Goal: Task Accomplishment & Management: Use online tool/utility

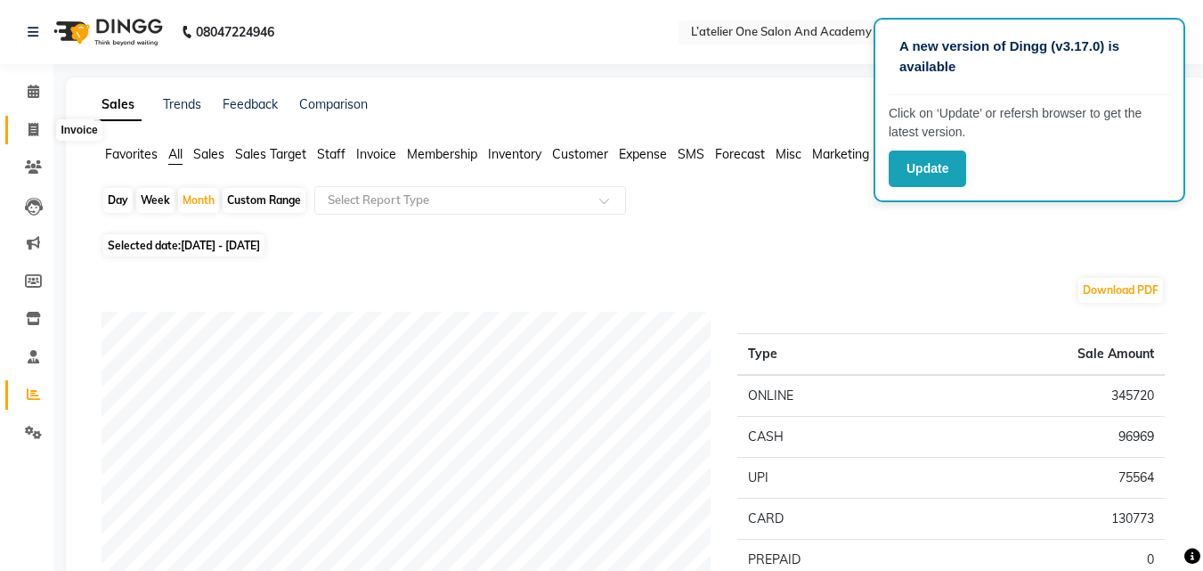
click at [37, 129] on icon at bounding box center [33, 129] width 10 height 13
select select "service"
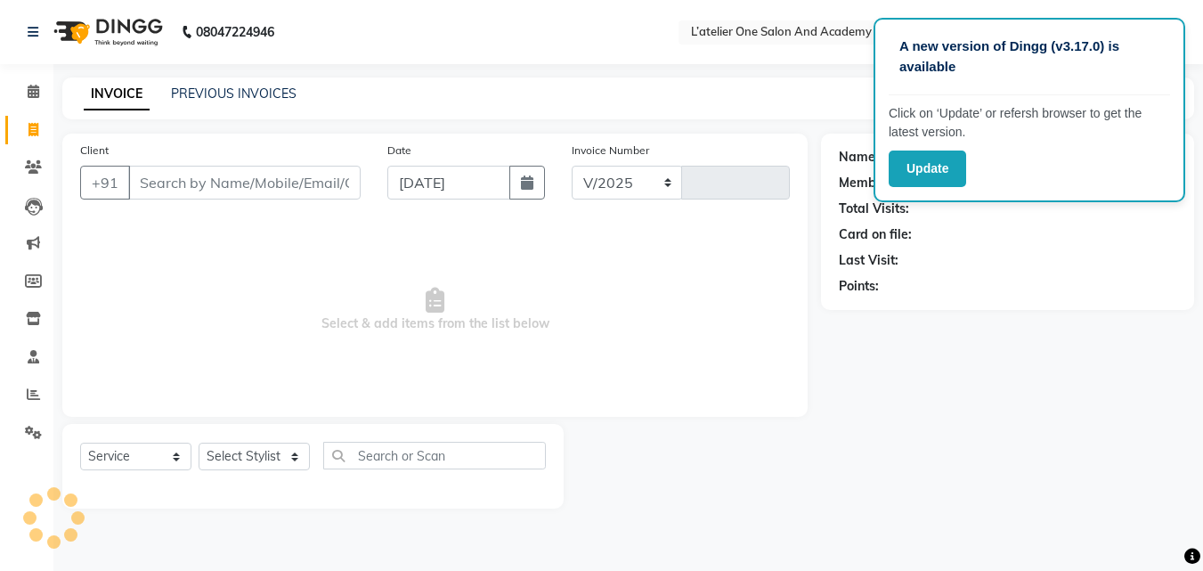
select select "6939"
type input "1707"
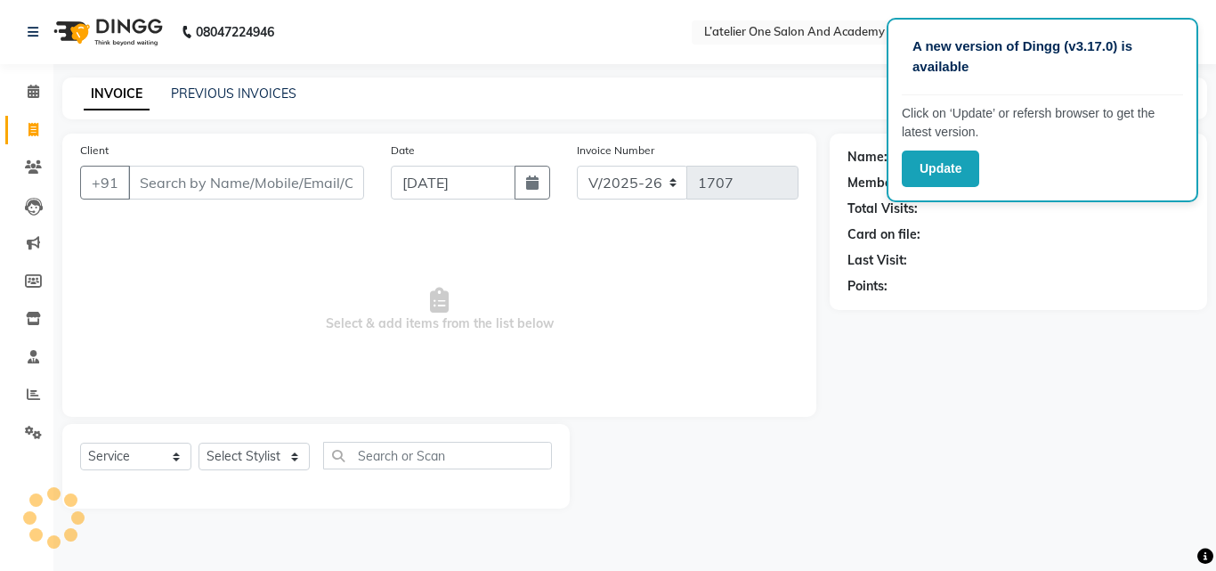
click at [237, 173] on input "Client" at bounding box center [246, 183] width 236 height 34
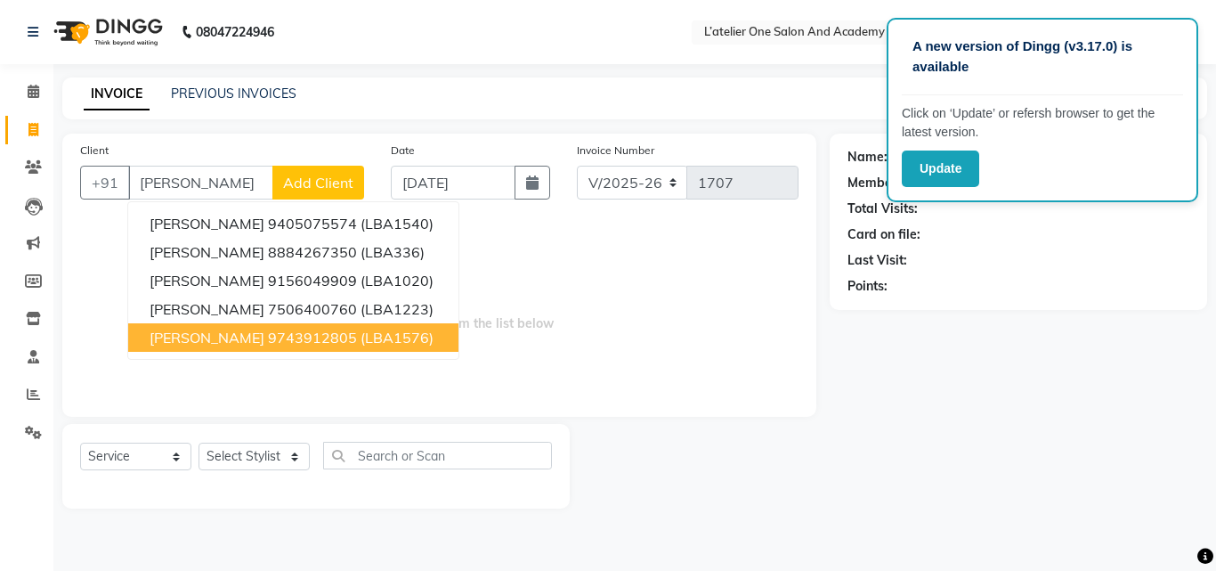
click at [284, 341] on ngb-highlight "9743912805" at bounding box center [312, 338] width 89 height 18
type input "9743912805"
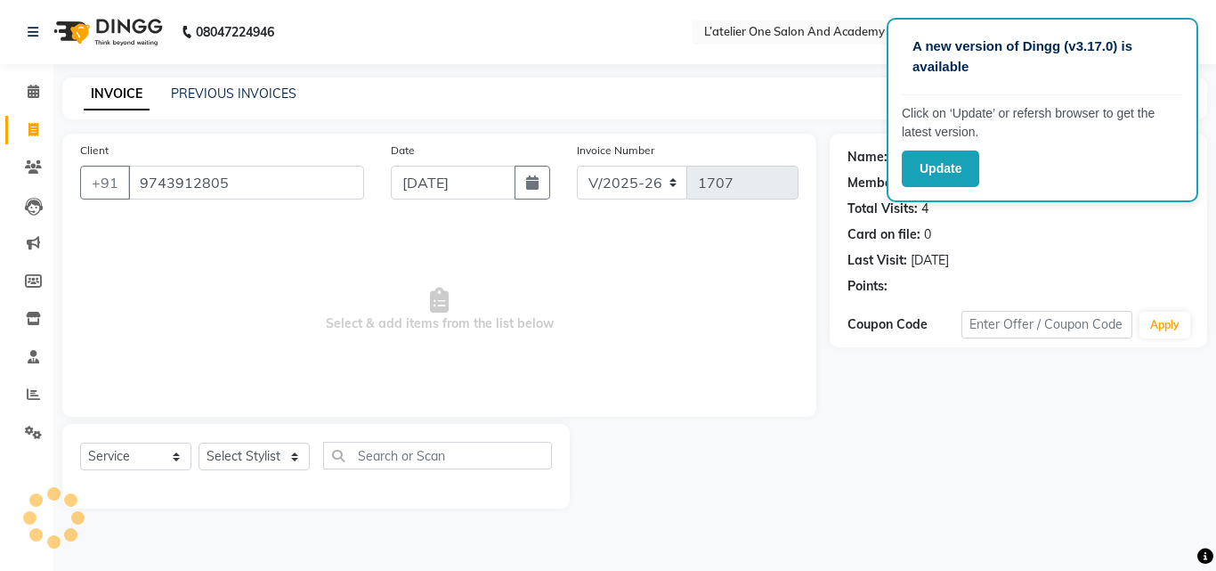
select select "2: Object"
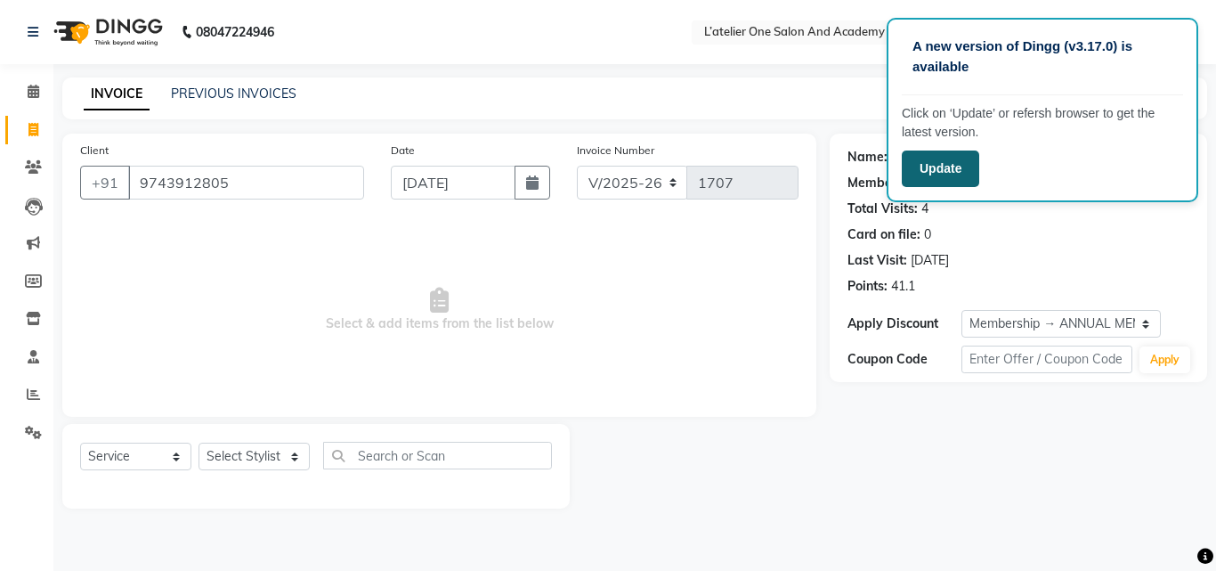
click at [965, 180] on button "Update" at bounding box center [940, 168] width 77 height 37
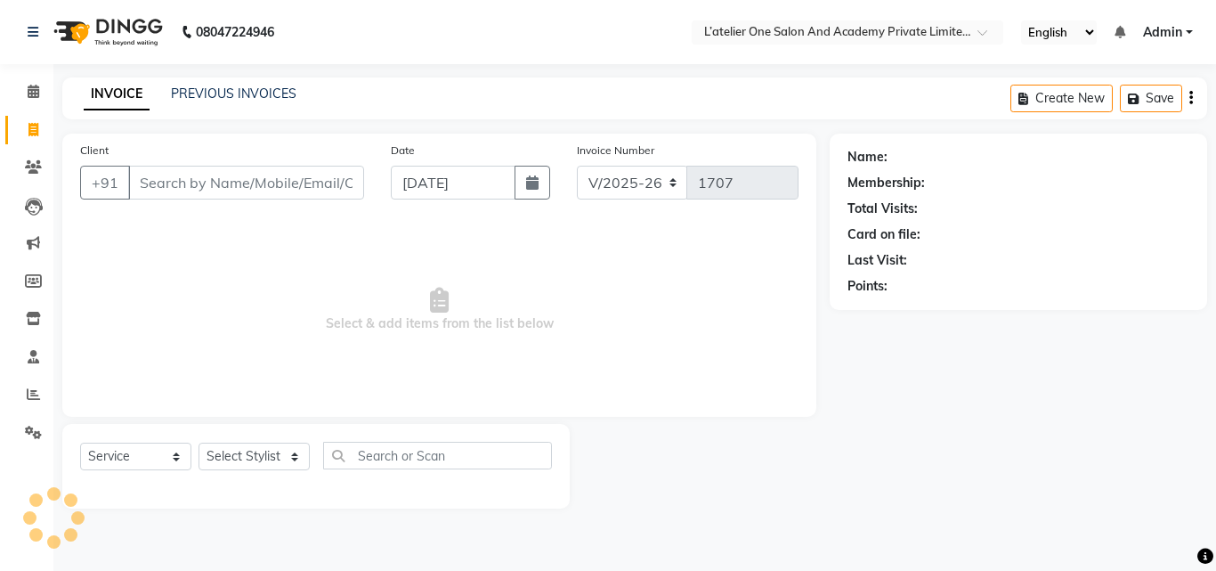
select select "6939"
select select "service"
click at [194, 187] on input "Client" at bounding box center [246, 183] width 236 height 34
type input "j"
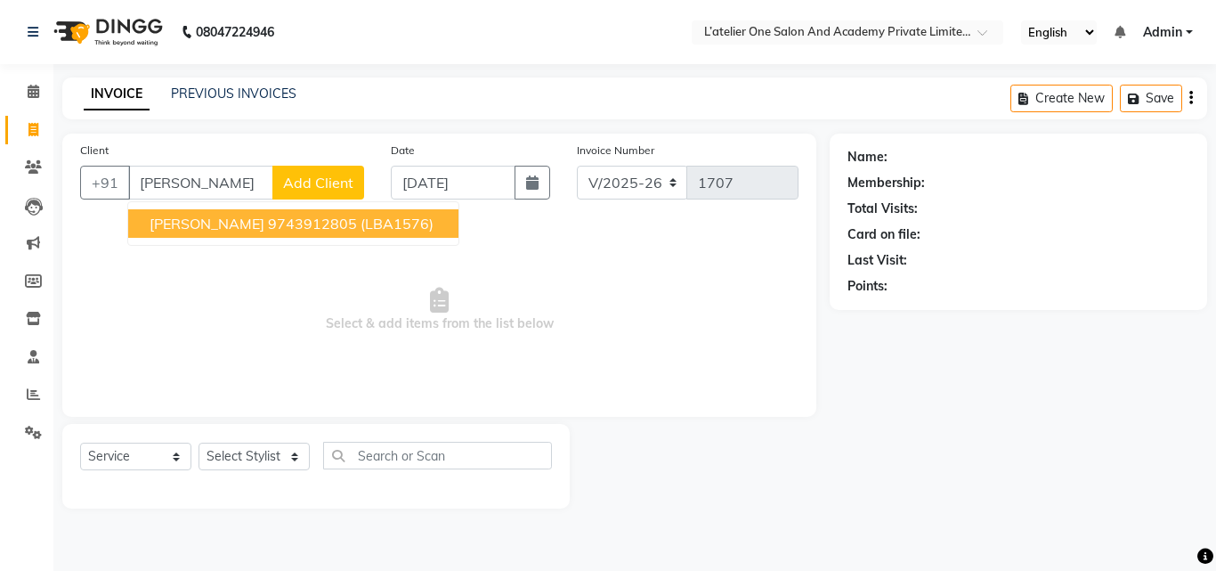
click at [200, 220] on span "[PERSON_NAME]" at bounding box center [207, 224] width 115 height 18
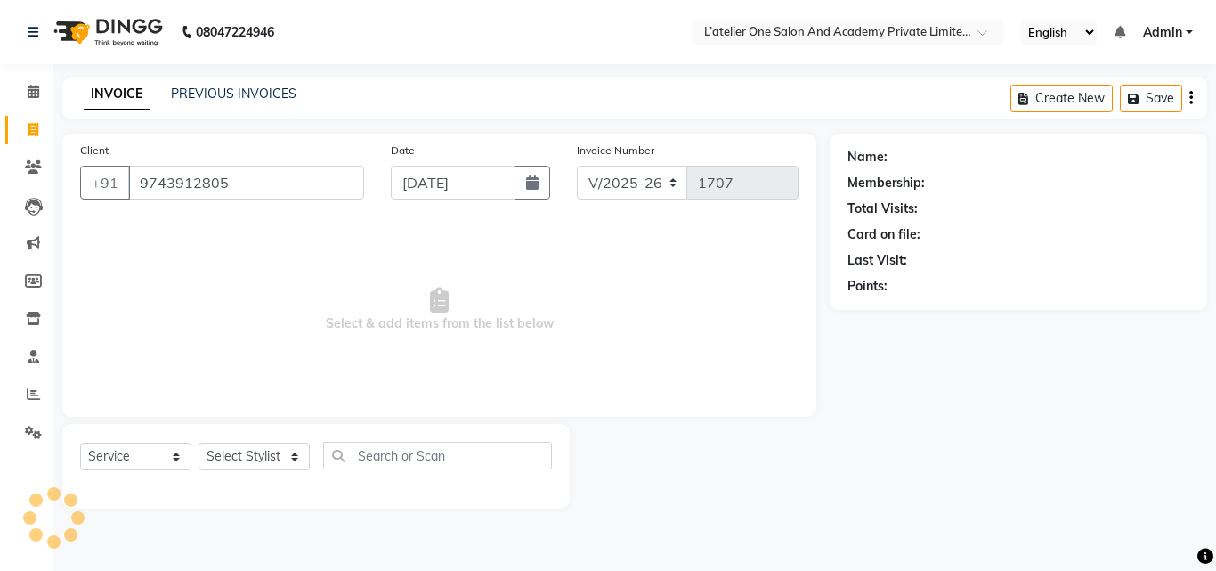
type input "9743912805"
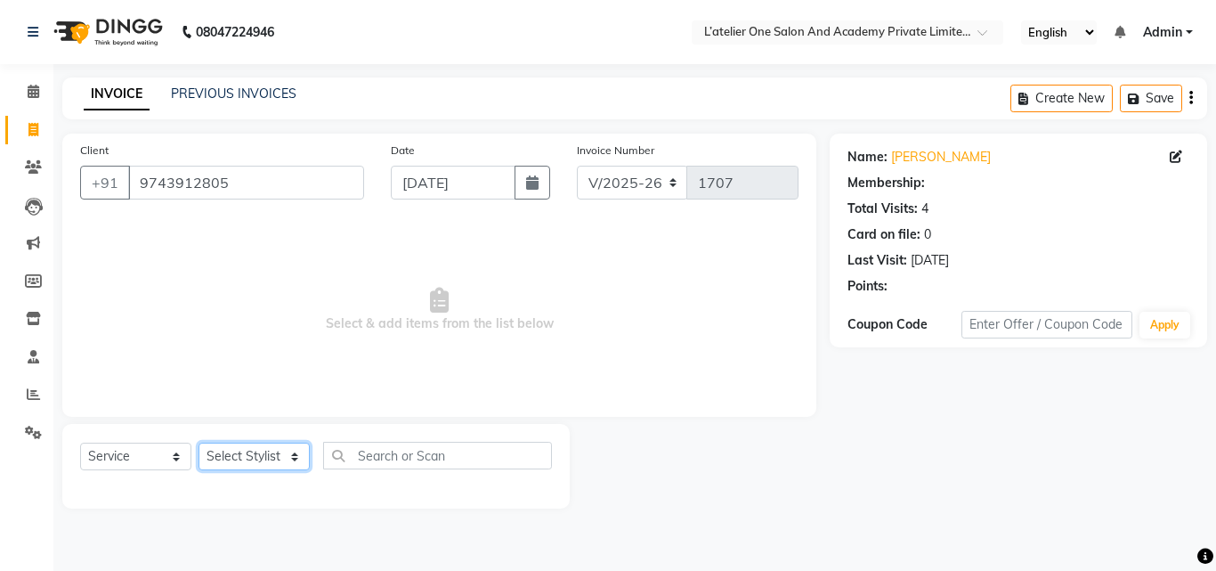
click at [245, 453] on select "Select Stylist [PERSON_NAME] [PERSON_NAME] [PERSON_NAME] [PERSON_NAME] [PERSON_…" at bounding box center [254, 456] width 111 height 28
select select "2: Object"
select select "70406"
click at [199, 442] on select "Select Stylist [PERSON_NAME] [PERSON_NAME] [PERSON_NAME] [PERSON_NAME] [PERSON_…" at bounding box center [254, 456] width 111 height 28
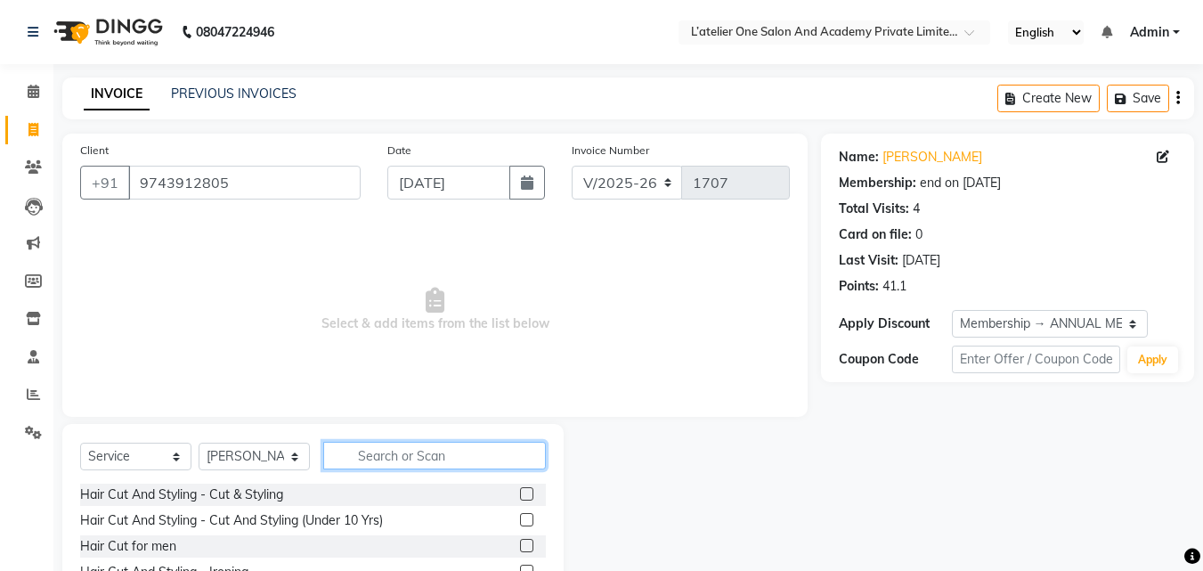
click at [423, 456] on input "text" at bounding box center [434, 456] width 223 height 28
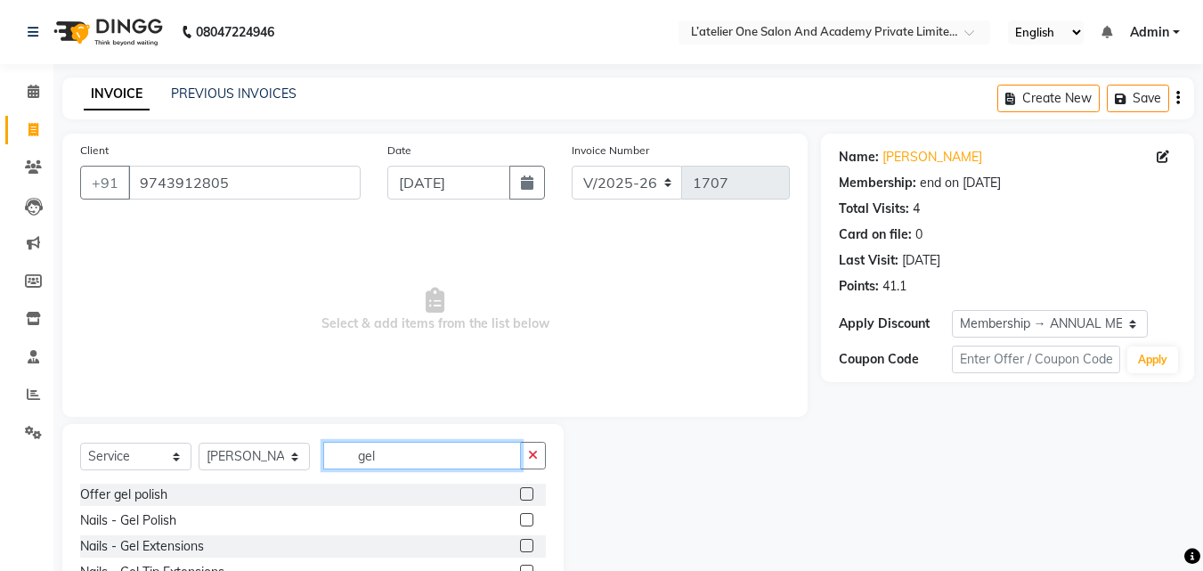
type input "gel"
click at [527, 525] on label at bounding box center [526, 519] width 13 height 13
click at [527, 525] on input "checkbox" at bounding box center [526, 521] width 12 height 12
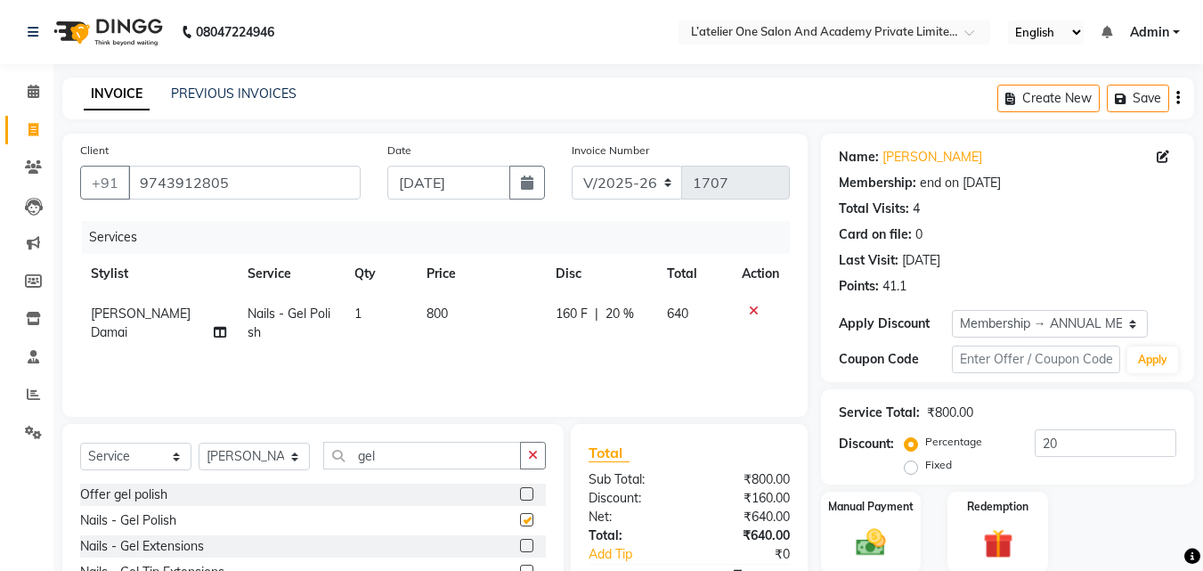
checkbox input "false"
click at [471, 324] on td "800" at bounding box center [481, 323] width 130 height 59
select select "70406"
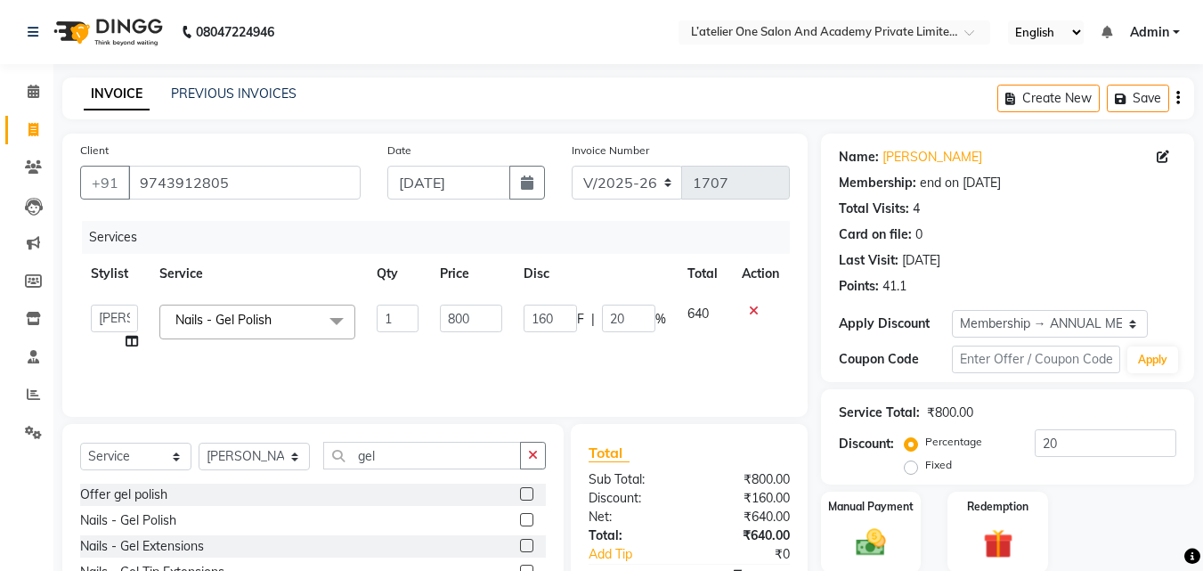
click at [471, 324] on input "800" at bounding box center [470, 318] width 61 height 28
type input "500"
click at [471, 336] on td "500" at bounding box center [470, 328] width 83 height 68
select select "70406"
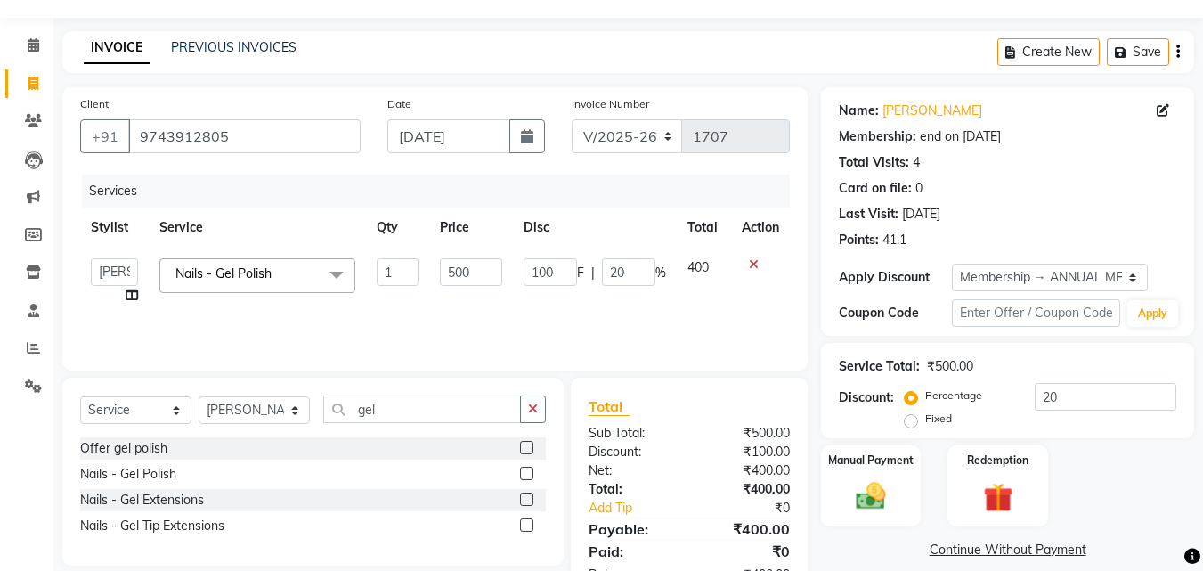
scroll to position [104, 0]
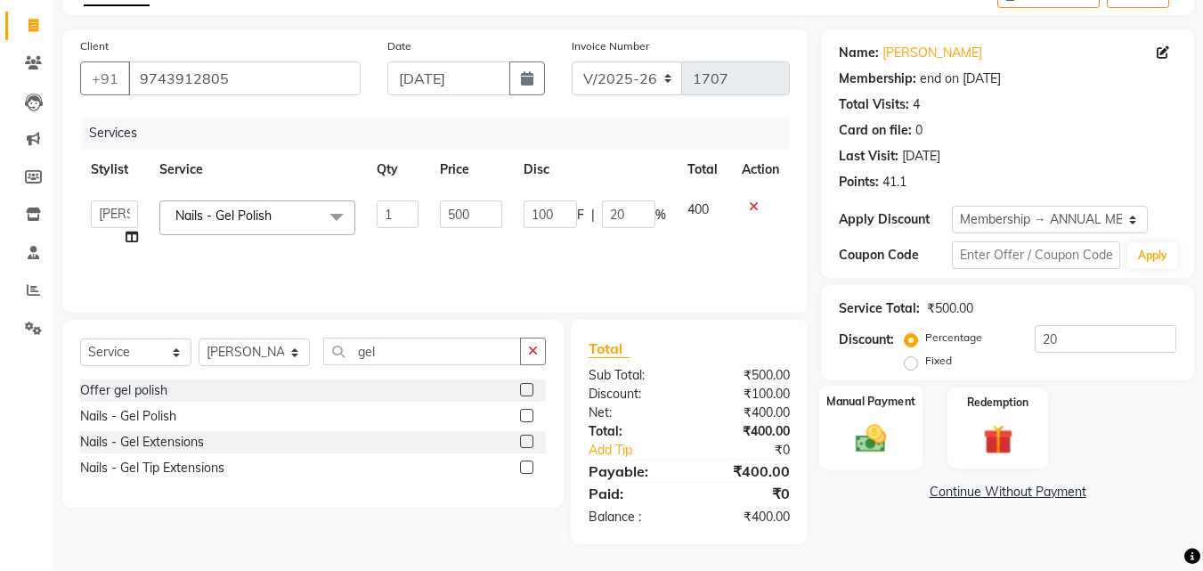
click at [883, 415] on div "Manual Payment" at bounding box center [871, 428] width 104 height 85
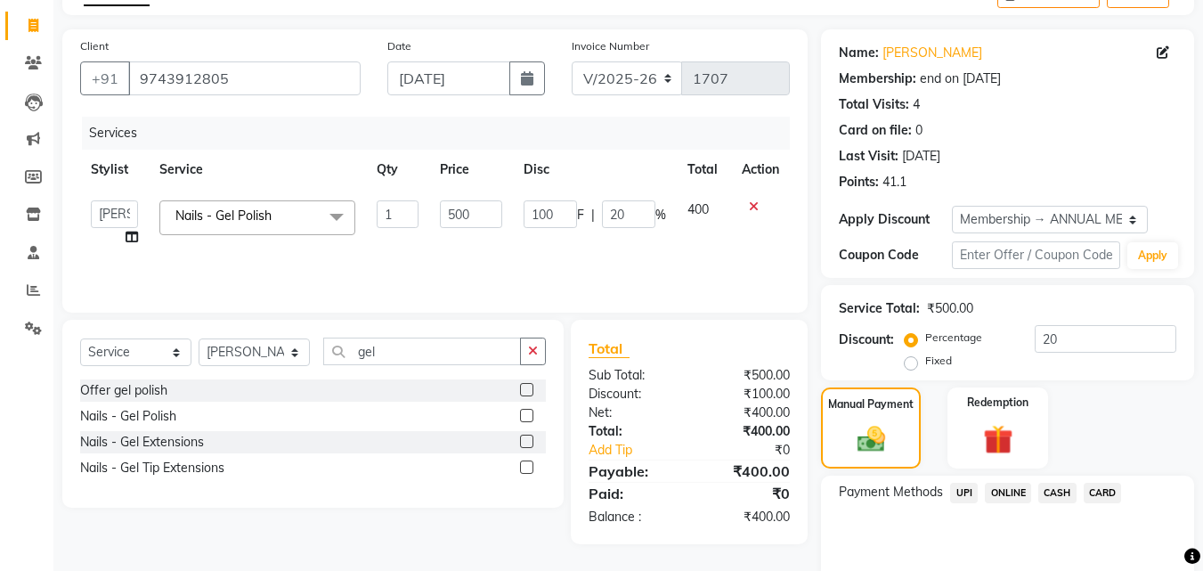
click at [1001, 488] on span "ONLINE" at bounding box center [1008, 493] width 46 height 20
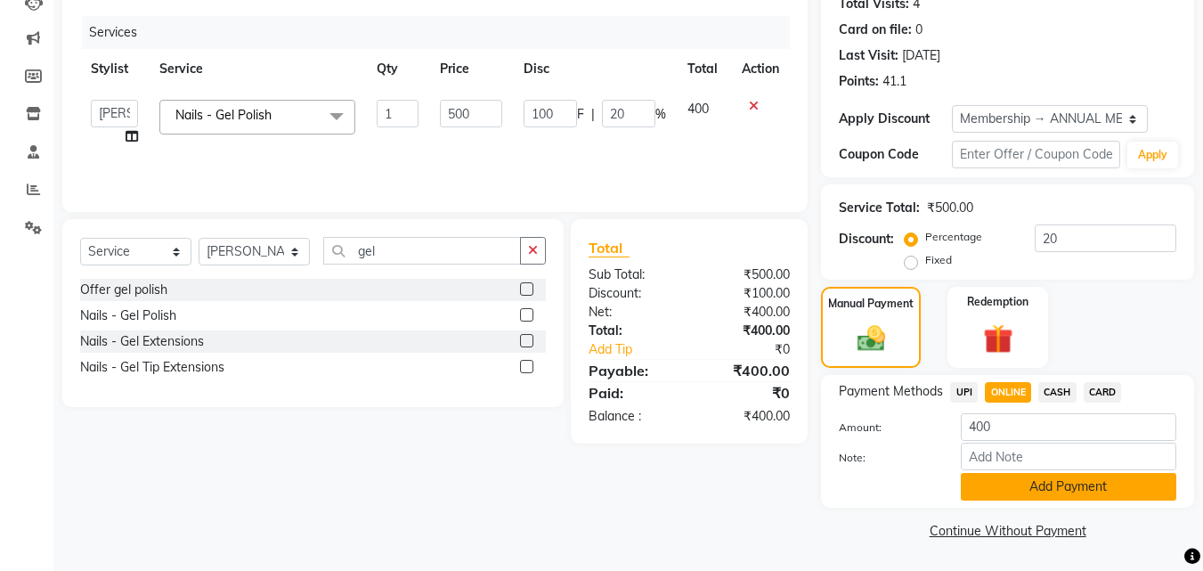
click at [1001, 484] on button "Add Payment" at bounding box center [1068, 487] width 215 height 28
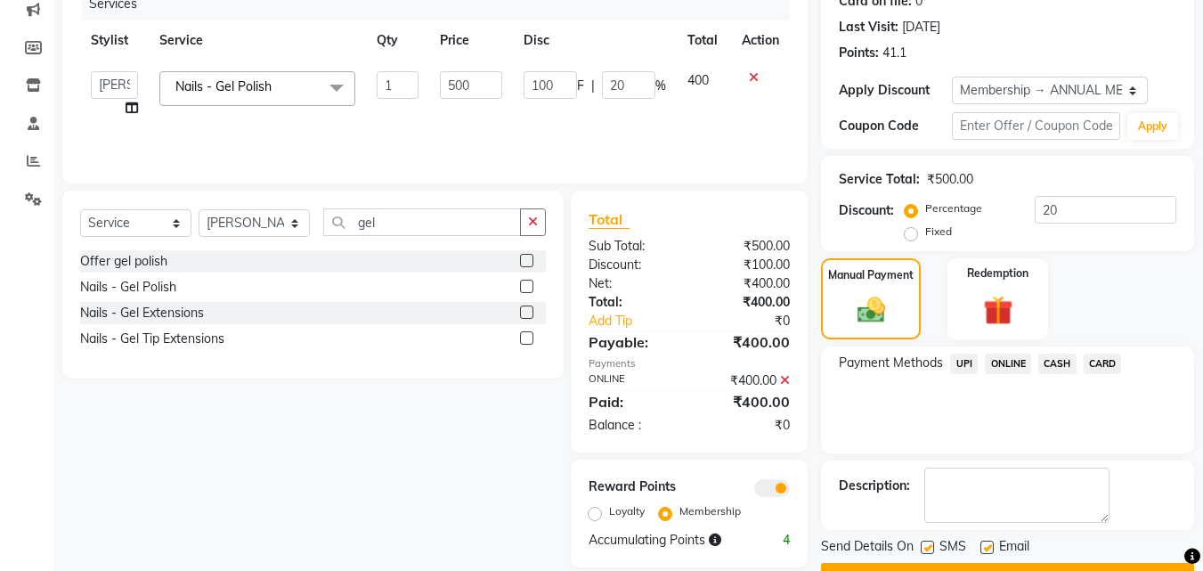
scroll to position [280, 0]
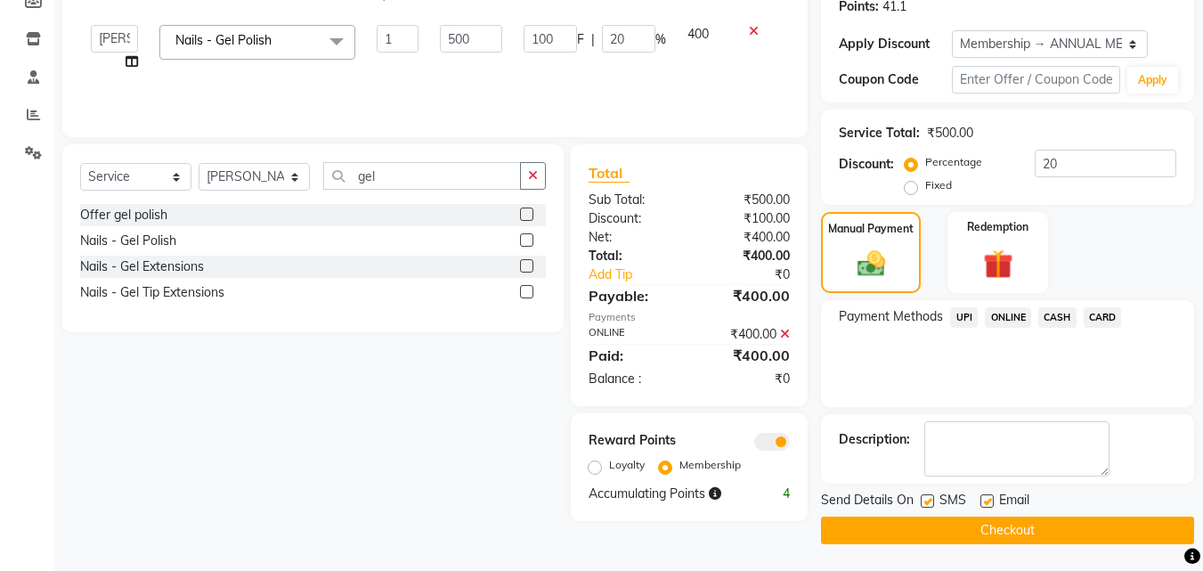
click at [998, 525] on button "Checkout" at bounding box center [1007, 530] width 373 height 28
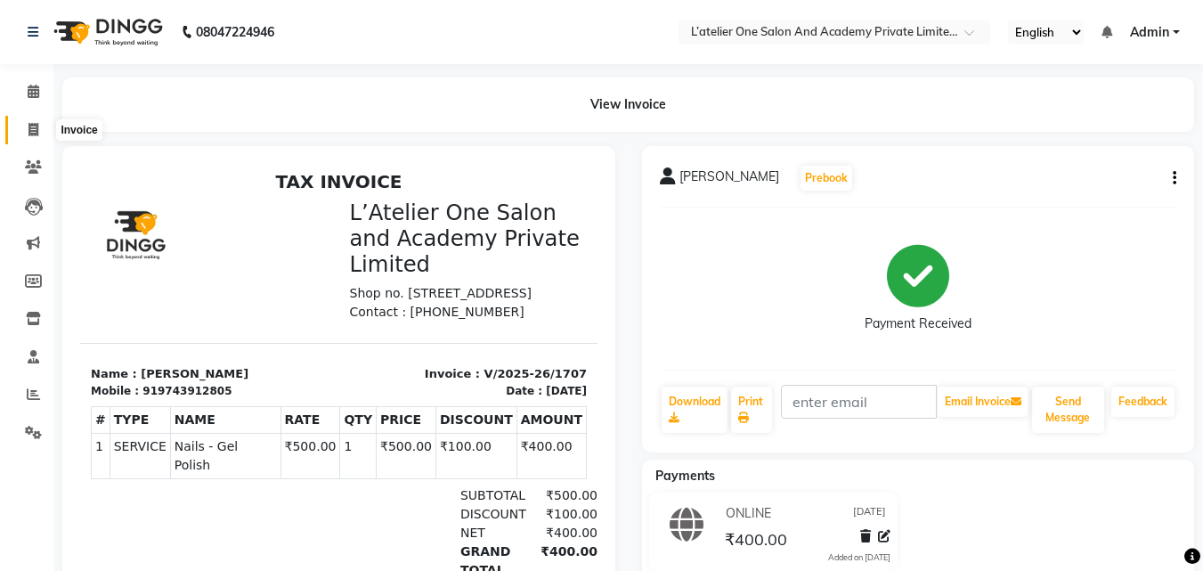
click at [28, 127] on icon at bounding box center [33, 129] width 10 height 13
select select "service"
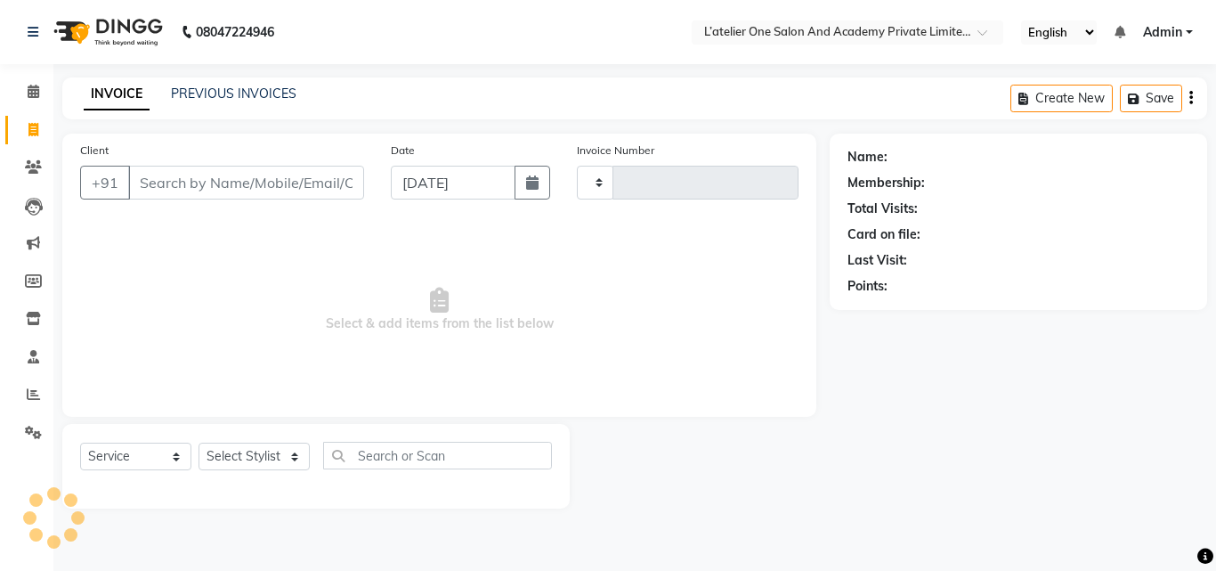
type input "1708"
select select "6939"
type input "-"
